Goal: Transaction & Acquisition: Purchase product/service

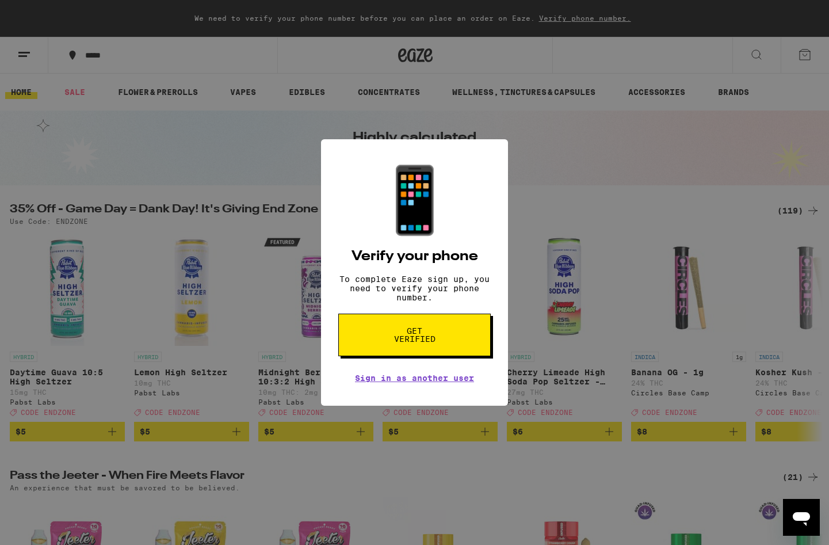
click at [423, 340] on span "Get verified" at bounding box center [414, 335] width 59 height 16
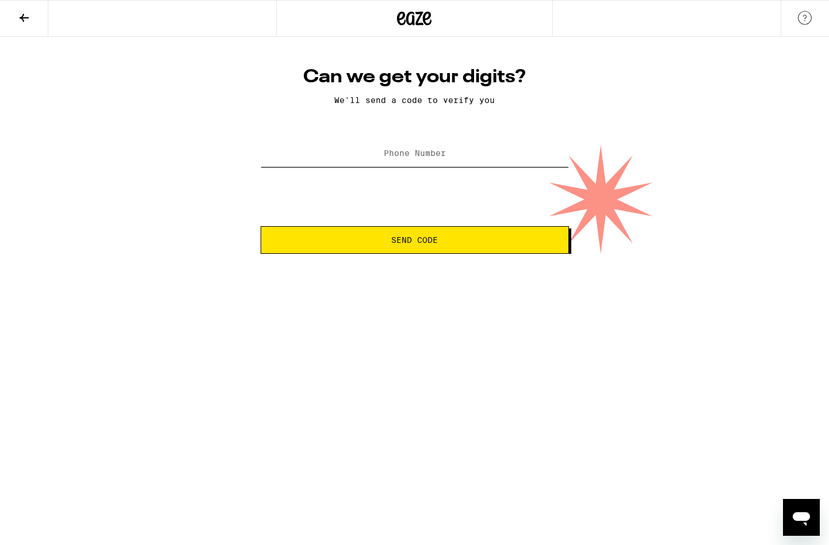
click at [405, 147] on input "Phone Number" at bounding box center [415, 154] width 308 height 26
type input "(925) 699-7450"
click at [405, 251] on button "Send Code" at bounding box center [415, 240] width 308 height 28
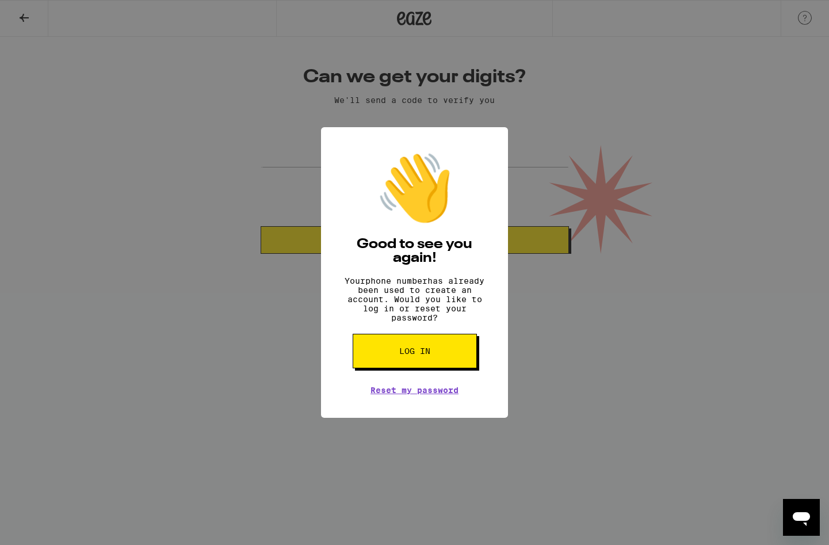
click at [427, 405] on div "👋 Good to see you again! Your phone number has already been used to create an a…" at bounding box center [414, 272] width 187 height 291
click at [419, 338] on div "👋 Good to see you again! Your phone number has already been used to create an a…" at bounding box center [414, 272] width 187 height 291
click at [419, 344] on button "Log in" at bounding box center [415, 351] width 124 height 35
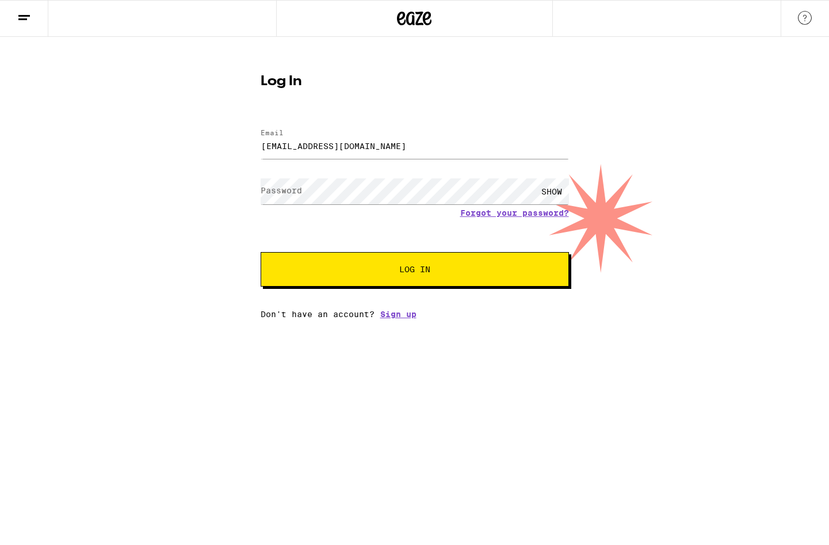
type input "joeschafer2020@gmail.com"
click at [414, 270] on button "Log In" at bounding box center [415, 269] width 308 height 35
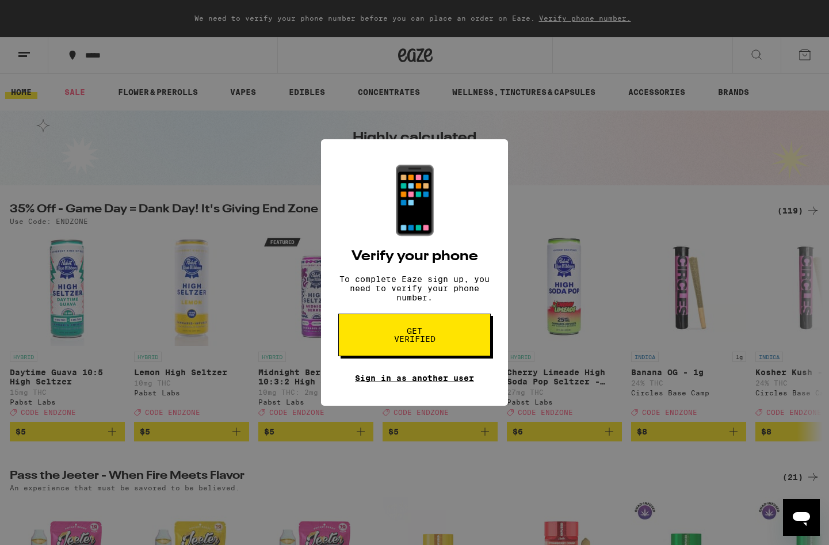
click at [428, 382] on link "Sign in as another user" at bounding box center [414, 377] width 119 height 9
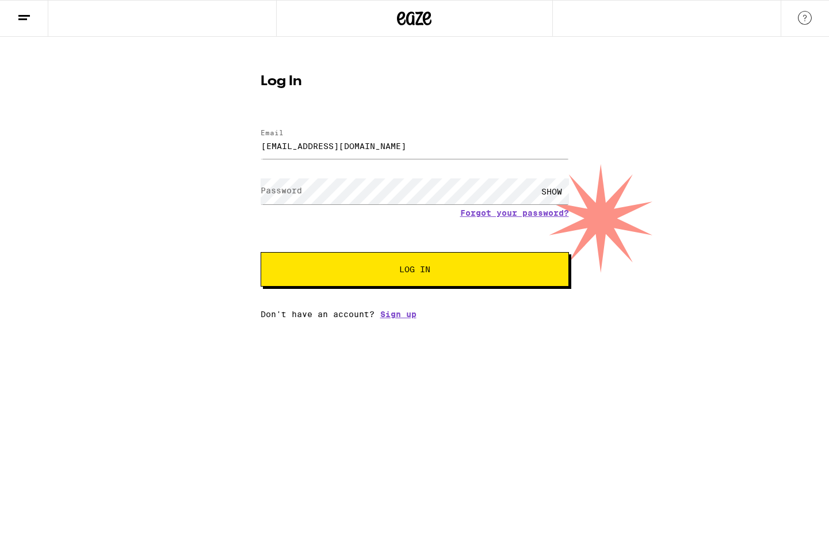
type input "[EMAIL_ADDRESS][DOMAIN_NAME]"
click at [432, 285] on button "Log In" at bounding box center [415, 269] width 308 height 35
